Goal: Navigation & Orientation: Find specific page/section

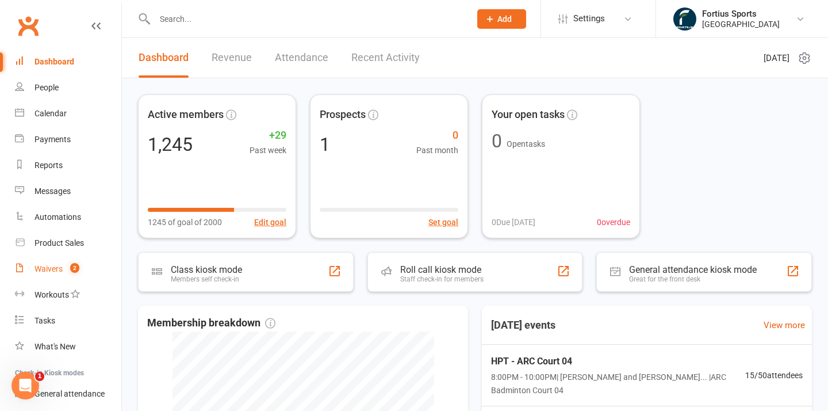
click at [47, 266] on div "Waivers" at bounding box center [49, 268] width 28 height 9
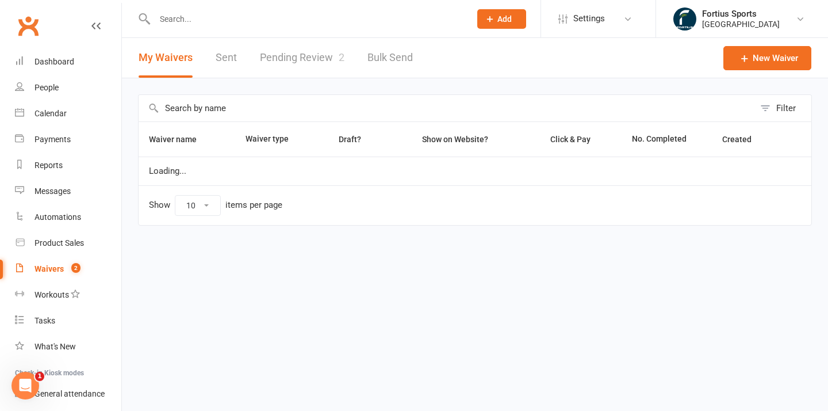
select select "100"
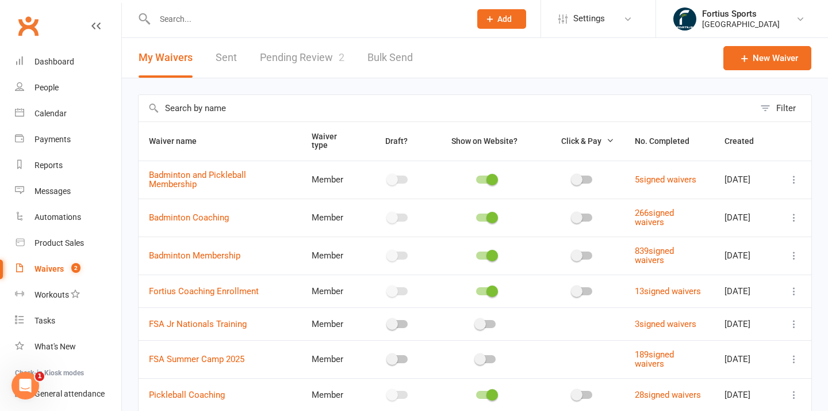
click at [305, 59] on link "Pending Review 2" at bounding box center [302, 58] width 85 height 40
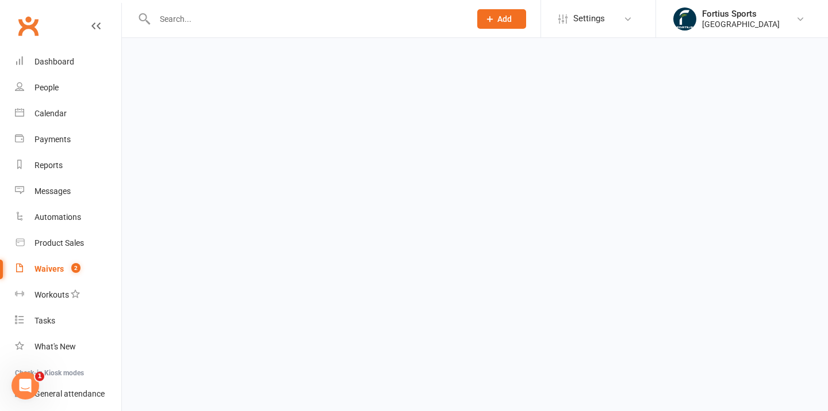
select select "100"
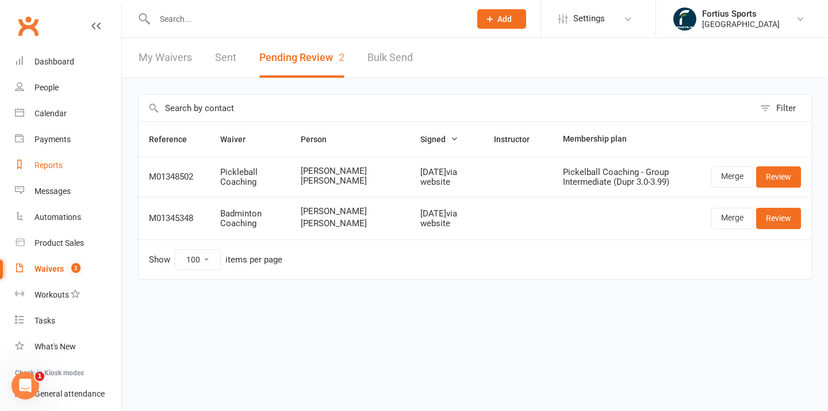
click at [53, 161] on div "Reports" at bounding box center [49, 164] width 28 height 9
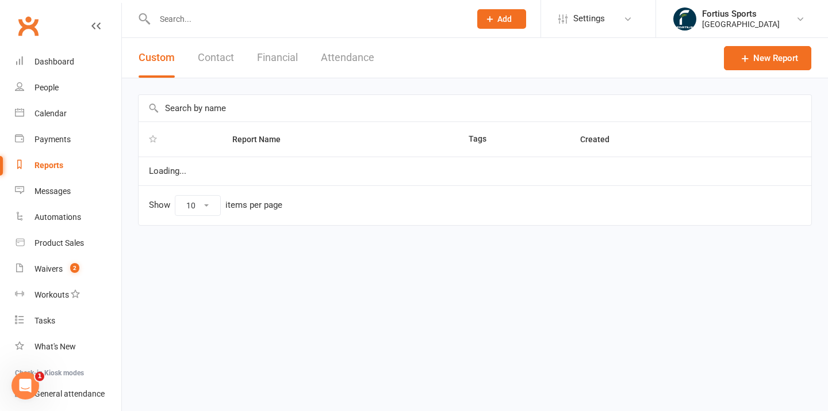
select select "100"
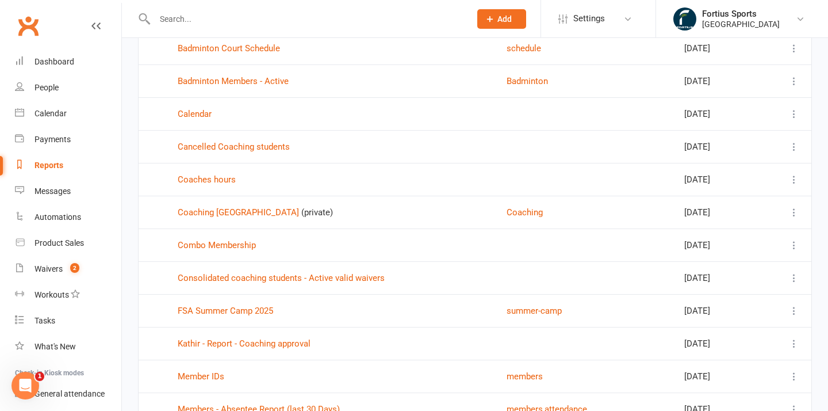
scroll to position [590, 0]
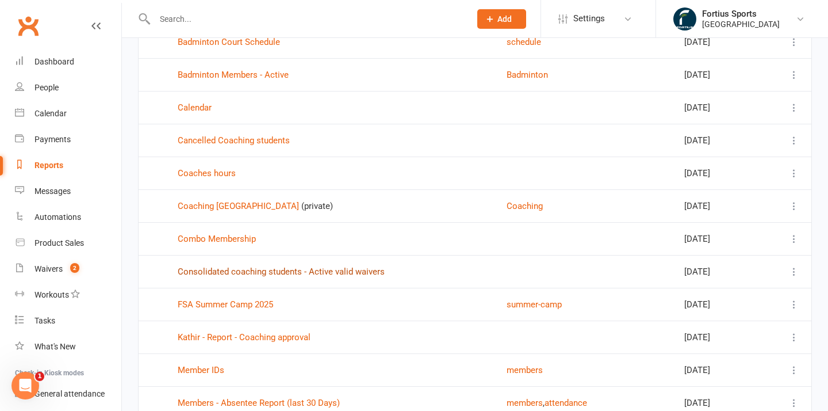
click at [302, 270] on link "Consolidated coaching students - Active valid waivers" at bounding box center [281, 271] width 207 height 10
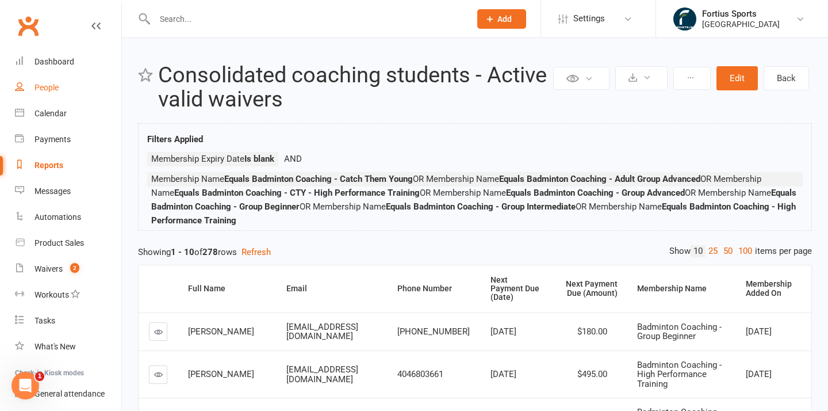
click at [51, 83] on div "People" at bounding box center [47, 87] width 24 height 9
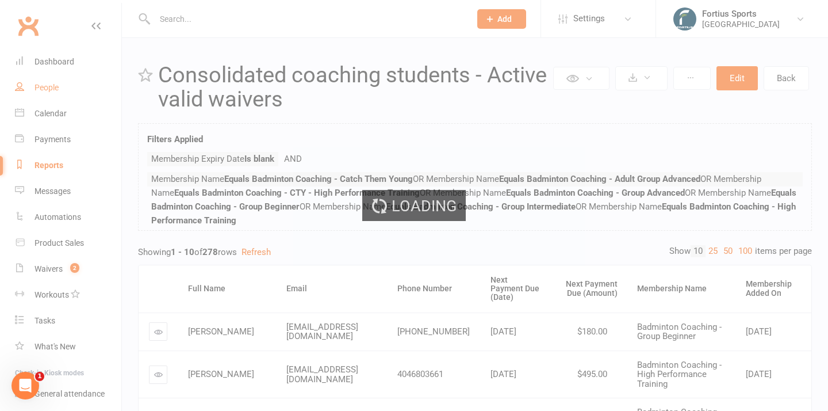
select select "100"
